Goal: Use online tool/utility: Utilize a website feature to perform a specific function

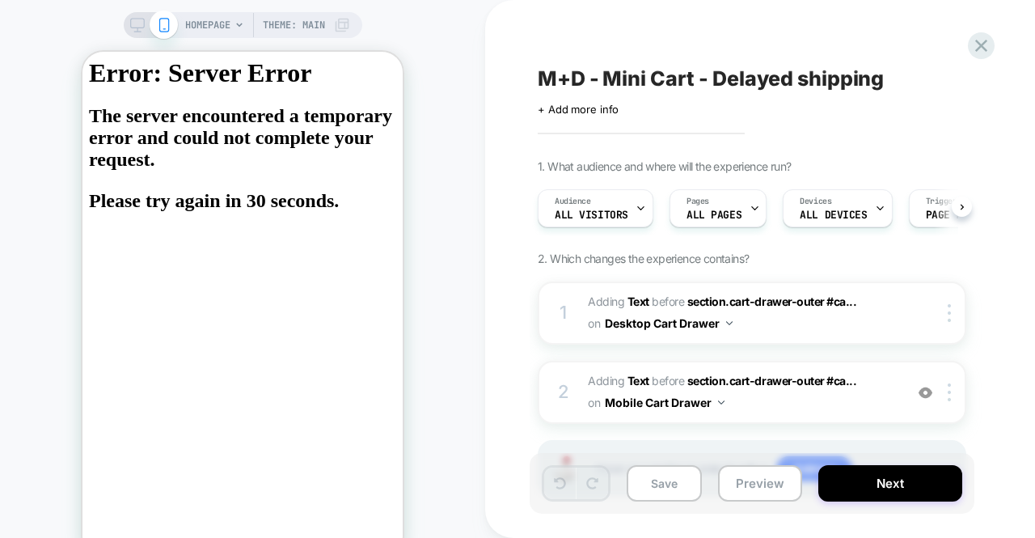
scroll to position [0, 1]
click at [791, 491] on button "Preview" at bounding box center [760, 483] width 84 height 36
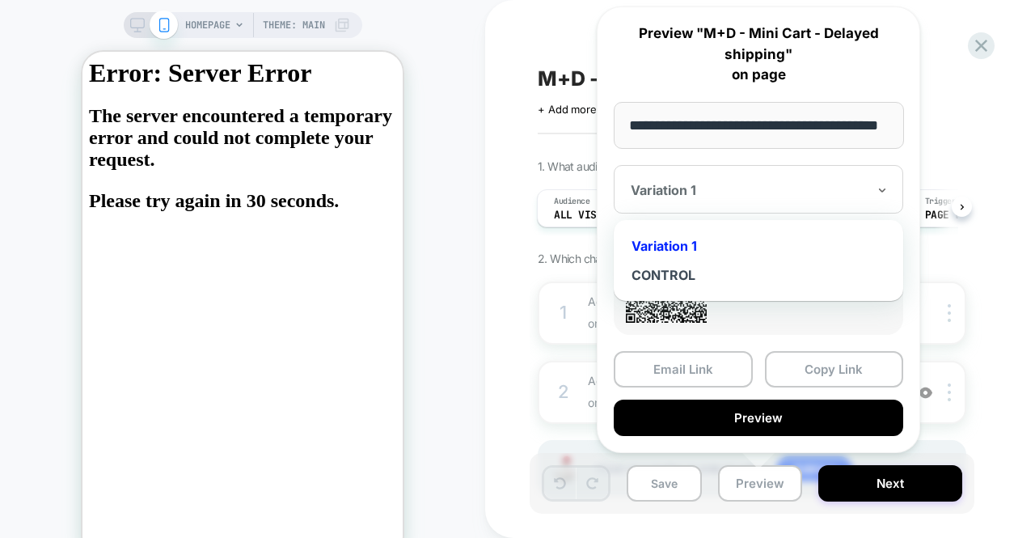
click at [738, 173] on div "Variation 1" at bounding box center [759, 189] width 290 height 49
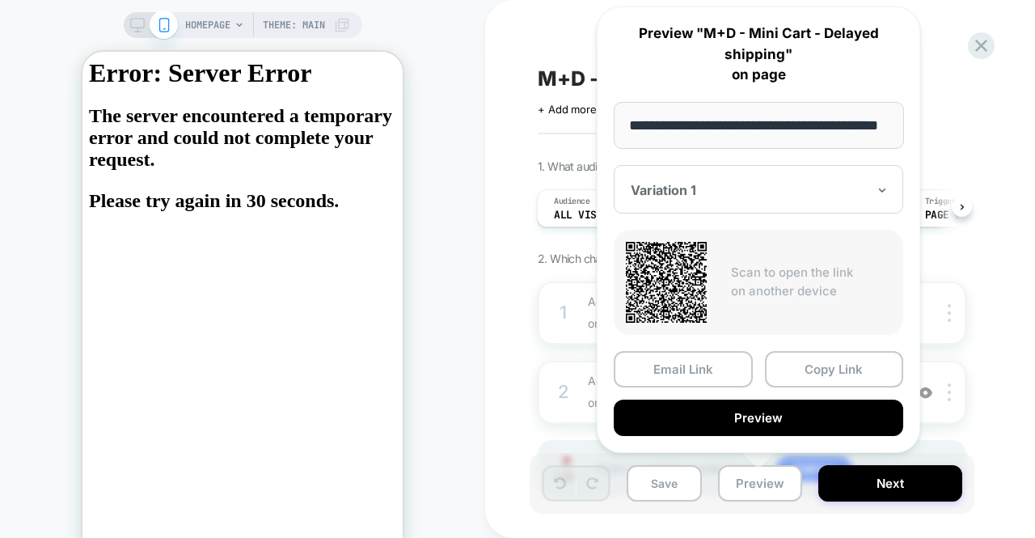
click at [738, 173] on div "Variation 1" at bounding box center [759, 189] width 290 height 49
click at [991, 44] on icon at bounding box center [981, 46] width 22 height 22
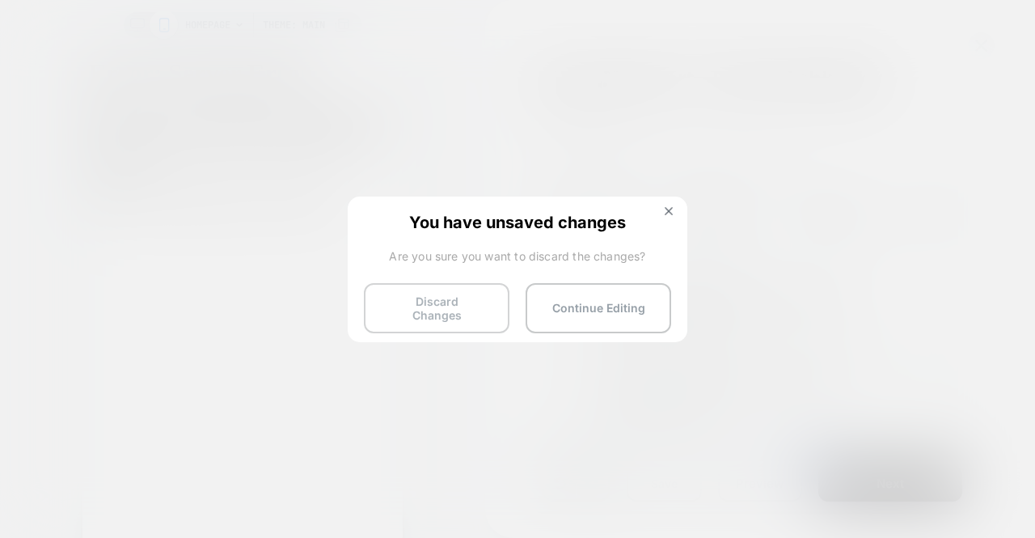
click at [433, 307] on button "Discard Changes" at bounding box center [437, 308] width 146 height 50
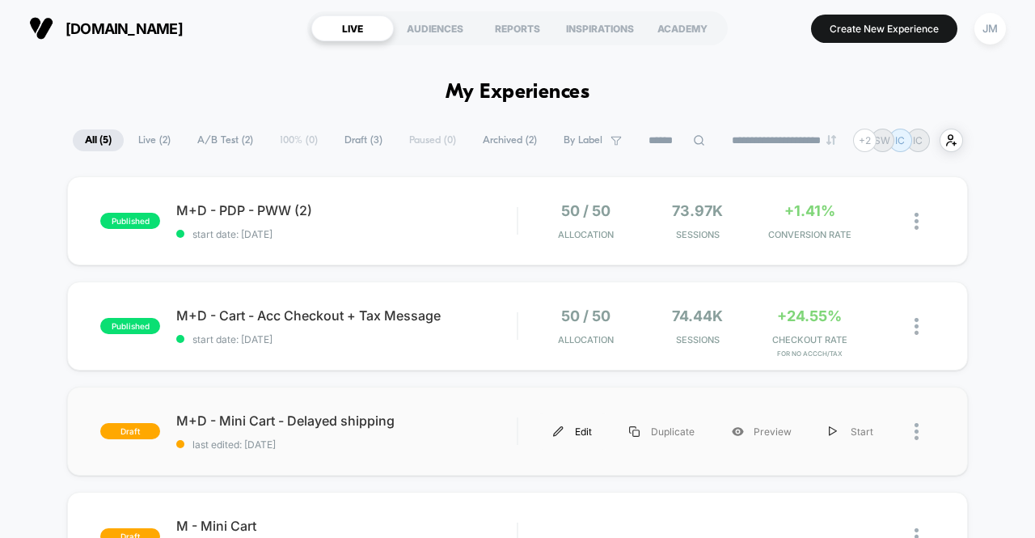
click at [564, 435] on img at bounding box center [558, 431] width 11 height 11
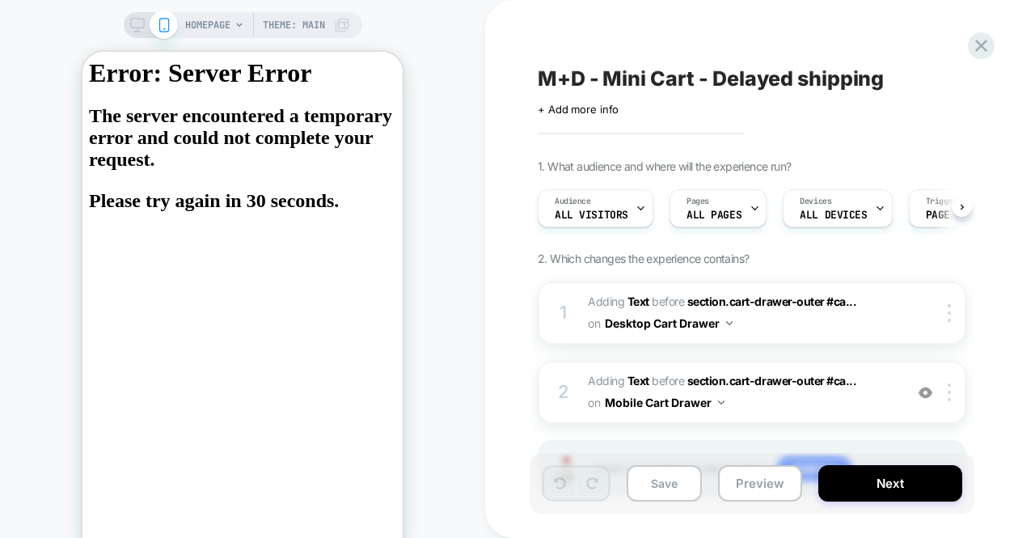
scroll to position [0, 1]
